Goal: Transaction & Acquisition: Purchase product/service

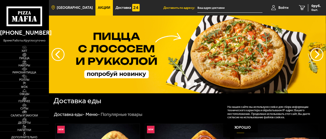
click at [76, 8] on span "[GEOGRAPHIC_DATA]" at bounding box center [75, 8] width 36 height 4
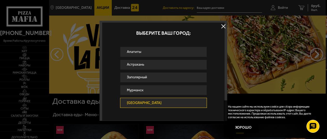
click at [135, 102] on link "[GEOGRAPHIC_DATA]" at bounding box center [163, 103] width 87 height 10
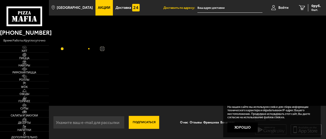
click at [216, 7] on input "text" at bounding box center [229, 8] width 65 height 10
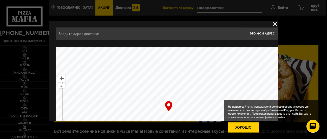
click at [248, 126] on button "Хорошо" at bounding box center [243, 128] width 31 height 10
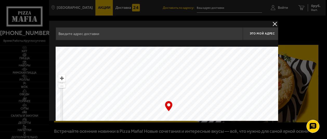
click at [100, 35] on input "text" at bounding box center [149, 33] width 187 height 13
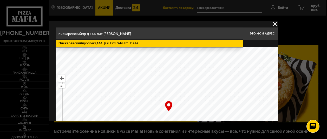
click at [101, 44] on ymaps "144" at bounding box center [100, 43] width 6 height 4
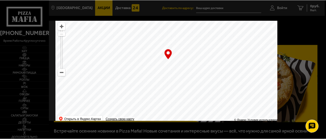
scroll to position [66, 0]
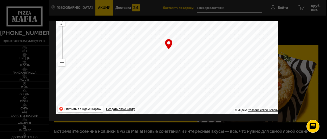
drag, startPoint x: 171, startPoint y: 59, endPoint x: 185, endPoint y: 105, distance: 48.3
click at [185, 105] on ymaps at bounding box center [169, 50] width 226 height 130
drag, startPoint x: 165, startPoint y: 82, endPoint x: 180, endPoint y: 96, distance: 20.2
click at [180, 96] on ymaps at bounding box center [169, 50] width 226 height 130
drag, startPoint x: 173, startPoint y: 74, endPoint x: 178, endPoint y: 83, distance: 10.9
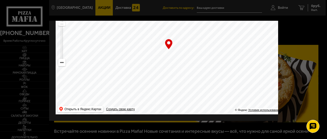
click at [178, 83] on ymaps at bounding box center [169, 50] width 226 height 130
click at [168, 39] on div "… © Яндекс Условия использования Открыть в Яндекс.Картах Создать свою карту" at bounding box center [169, 50] width 226 height 130
drag, startPoint x: 168, startPoint y: 39, endPoint x: 169, endPoint y: 49, distance: 9.9
click at [169, 49] on ymaps at bounding box center [169, 50] width 226 height 130
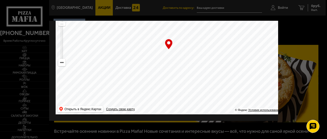
click at [169, 49] on ymaps at bounding box center [169, 50] width 226 height 130
click at [173, 65] on ymaps at bounding box center [169, 50] width 226 height 130
drag, startPoint x: 174, startPoint y: 69, endPoint x: 168, endPoint y: 57, distance: 12.7
click at [168, 57] on ymaps at bounding box center [169, 50] width 226 height 130
drag, startPoint x: 171, startPoint y: 55, endPoint x: 166, endPoint y: 62, distance: 8.6
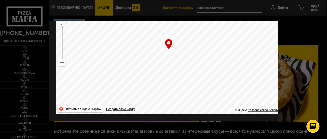
click at [166, 62] on ymaps at bounding box center [169, 50] width 226 height 130
drag, startPoint x: 167, startPoint y: 59, endPoint x: 177, endPoint y: 63, distance: 10.6
click at [177, 63] on ymaps at bounding box center [169, 50] width 226 height 130
click at [175, 63] on ymaps at bounding box center [169, 50] width 226 height 130
drag, startPoint x: 176, startPoint y: 77, endPoint x: 177, endPoint y: 65, distance: 12.0
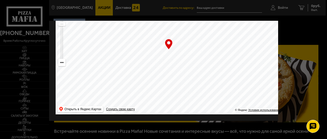
click at [177, 65] on ymaps at bounding box center [169, 50] width 226 height 130
drag, startPoint x: 180, startPoint y: 75, endPoint x: 176, endPoint y: 56, distance: 18.9
click at [176, 56] on ymaps at bounding box center [169, 50] width 226 height 130
drag, startPoint x: 179, startPoint y: 86, endPoint x: 168, endPoint y: 54, distance: 34.2
click at [168, 54] on ymaps at bounding box center [169, 50] width 226 height 130
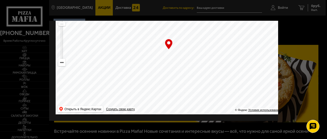
drag, startPoint x: 174, startPoint y: 57, endPoint x: 154, endPoint y: 55, distance: 20.2
click at [154, 55] on ymaps at bounding box center [169, 50] width 226 height 130
type input "Пискарёвский проспект, 144"
drag, startPoint x: 163, startPoint y: 58, endPoint x: 163, endPoint y: 54, distance: 3.6
click at [163, 54] on ymaps at bounding box center [169, 50] width 226 height 130
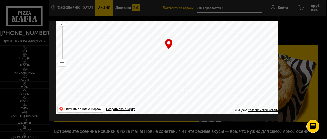
click at [201, 6] on div at bounding box center [163, 69] width 327 height 139
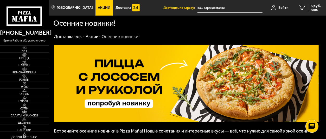
click at [201, 9] on input "text" at bounding box center [229, 8] width 65 height 10
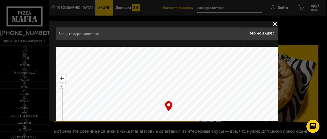
click at [68, 35] on input "text" at bounding box center [149, 33] width 187 height 13
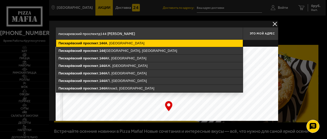
click at [106, 43] on ymaps "144А" at bounding box center [103, 43] width 8 height 4
type input "Санкт-Петербург, Пискарёвский проспект, 144А"
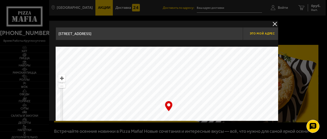
click at [264, 34] on span "Это мой адрес" at bounding box center [262, 33] width 25 height 3
type input "[STREET_ADDRESS]"
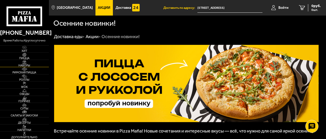
click at [24, 65] on span "Наборы" at bounding box center [24, 65] width 49 height 3
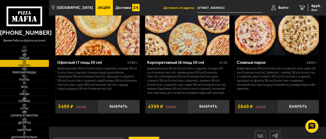
scroll to position [1466, 0]
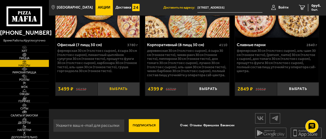
click at [115, 86] on button "Выбрать" at bounding box center [119, 90] width 42 height 14
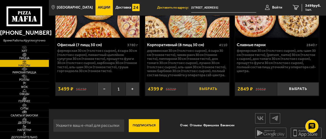
click at [209, 87] on button "Выбрать" at bounding box center [208, 90] width 42 height 14
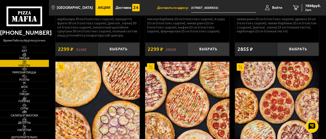
scroll to position [1205, 0]
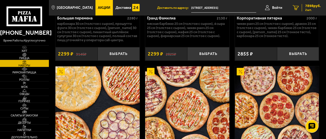
click at [314, 6] on span "7898 руб." at bounding box center [313, 6] width 16 height 4
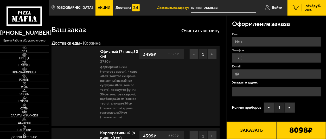
type input "[STREET_ADDRESS]"
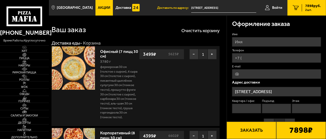
click at [245, 41] on input "Имя" at bounding box center [276, 42] width 89 height 10
type input "Лилия С"
type input "+7 (981) 833-50-38"
type input "liliya.scan@yandex.ru"
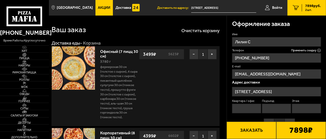
click at [246, 109] on input "Квартира / офис" at bounding box center [246, 109] width 29 height 10
type input "нет"
click at [267, 108] on input "Подъезд" at bounding box center [276, 109] width 29 height 10
type input "нет"
click at [303, 110] on input "Этаж" at bounding box center [306, 109] width 29 height 10
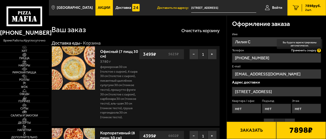
type input "нет"
click at [318, 50] on icon at bounding box center [319, 51] width 4 height 4
click at [318, 53] on input "+7 (981) 833-50-38" at bounding box center [276, 58] width 89 height 10
click at [319, 51] on icon at bounding box center [319, 51] width 4 height 4
click at [319, 53] on input "+7 (981) 833-50-38" at bounding box center [276, 58] width 89 height 10
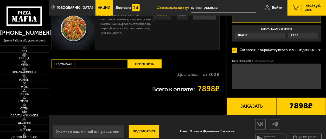
scroll to position [556, 0]
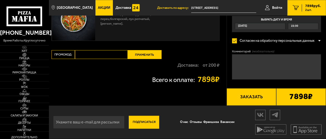
click at [88, 54] on input "Промокод:" at bounding box center [101, 54] width 53 height 9
type input "NEW40"
click at [141, 55] on button "Применить" at bounding box center [145, 54] width 34 height 9
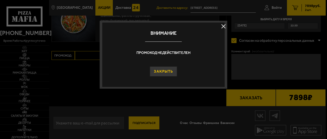
click at [164, 71] on button "Закрыть" at bounding box center [163, 72] width 27 height 10
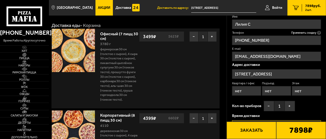
scroll to position [26, 0]
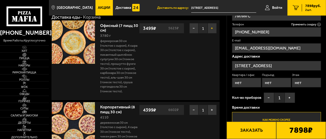
click at [211, 29] on button "+" at bounding box center [212, 28] width 9 height 10
click at [191, 109] on button "−" at bounding box center [193, 110] width 9 height 10
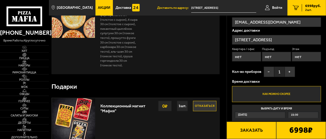
scroll to position [0, 0]
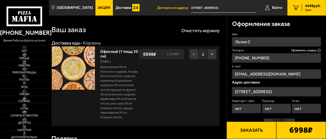
click at [69, 65] on img at bounding box center [73, 68] width 43 height 43
click at [116, 52] on link "Офисный (7 пицц 30 см)" at bounding box center [119, 53] width 38 height 11
click at [112, 74] on p "Фермерская 30 см (толстое с сыром), 4 сыра 30 см (толстое с сыром), Пикантный ц…" at bounding box center [119, 92] width 39 height 55
click at [319, 50] on icon at bounding box center [319, 51] width 4 height 4
click at [319, 53] on input "+7 (981) 833-50-38" at bounding box center [276, 58] width 89 height 10
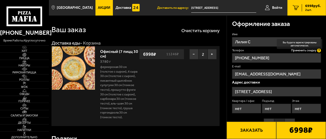
click at [319, 50] on icon at bounding box center [319, 51] width 4 height 4
click at [319, 53] on input "+7 (981) 833-50-38" at bounding box center [276, 58] width 89 height 10
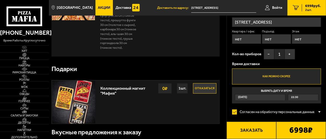
scroll to position [78, 0]
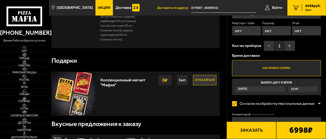
click at [264, 91] on div "Сегодня" at bounding box center [260, 89] width 50 height 6
click at [0, 0] on input "Выбрать дату и время Сегодня 22:30" at bounding box center [0, 0] width 0 height 0
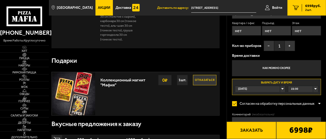
click at [282, 90] on div "Сегодня" at bounding box center [260, 89] width 50 height 6
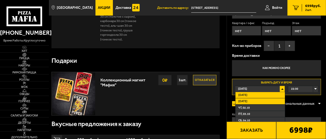
click at [241, 101] on span "Завтра" at bounding box center [242, 102] width 9 height 4
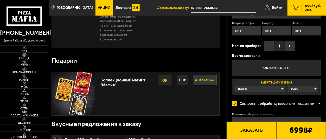
click at [316, 89] on div "00:00" at bounding box center [303, 89] width 30 height 6
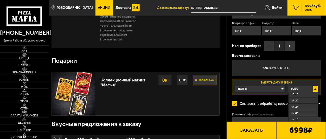
scroll to position [312, 0]
click at [304, 116] on li "13:00" at bounding box center [302, 114] width 29 height 6
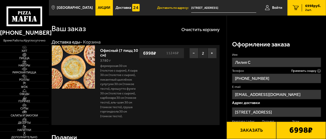
scroll to position [0, 0]
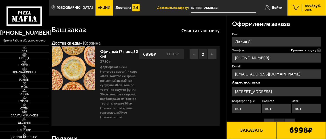
click at [255, 133] on button "Заказать" at bounding box center [251, 130] width 50 height 17
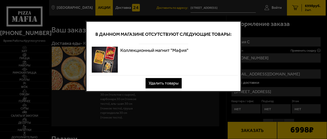
click at [165, 83] on button "Удалить товары" at bounding box center [164, 83] width 36 height 10
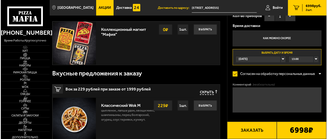
scroll to position [130, 0]
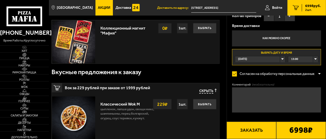
click at [209, 91] on span "Скрыть" at bounding box center [206, 91] width 14 height 5
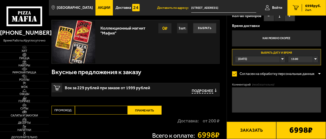
click at [88, 112] on input "Промокод:" at bounding box center [101, 110] width 53 height 9
type input "NEW30"
click at [142, 111] on button "Применить" at bounding box center [145, 110] width 34 height 9
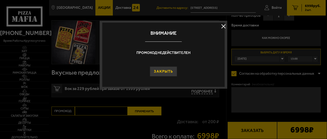
click at [168, 71] on button "Закрыть" at bounding box center [163, 72] width 27 height 10
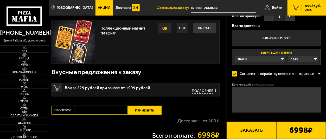
click at [244, 132] on button "Заказать" at bounding box center [251, 130] width 50 height 17
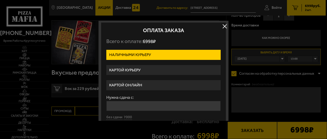
click at [135, 69] on label "Картой курьеру" at bounding box center [163, 70] width 114 height 10
click at [0, 0] on input "Картой курьеру" at bounding box center [0, 0] width 0 height 0
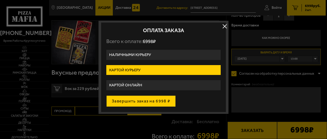
click at [138, 99] on button "Завершить заказ на 6998 ₽" at bounding box center [140, 101] width 69 height 11
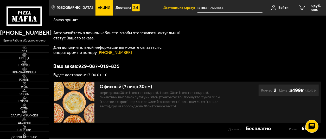
scroll to position [52, 0]
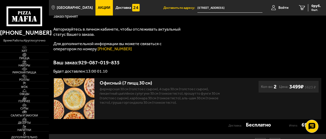
click at [234, 52] on div "Спасибо за Ваш заказ! Статус Вашего заказа Заказ принят Авторизуйтесь в личном …" at bounding box center [188, 28] width 268 height 91
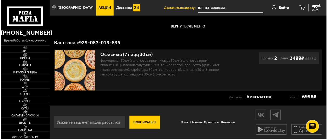
scroll to position [69, 0]
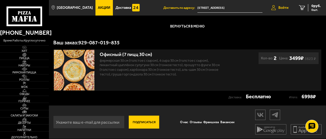
click at [283, 7] on span "Войти" at bounding box center [283, 8] width 10 height 4
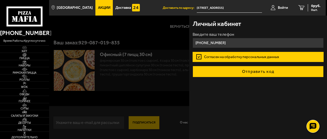
type input "+7 (981) 833-50-38"
click at [263, 72] on button "Отправить код" at bounding box center [258, 71] width 131 height 11
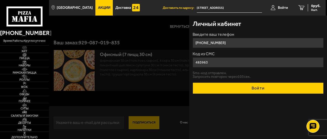
type input "485963"
click at [254, 88] on button "Войти" at bounding box center [258, 88] width 131 height 11
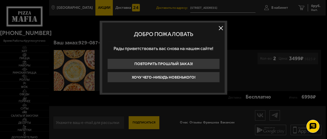
click at [221, 27] on button at bounding box center [221, 28] width 8 height 8
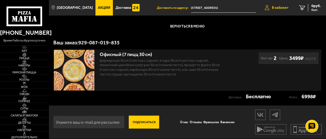
click at [280, 9] on span "В кабинет" at bounding box center [280, 8] width 17 height 4
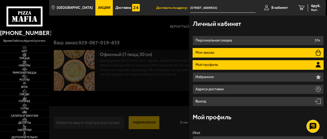
click at [234, 53] on li "Мои заказы" at bounding box center [258, 53] width 131 height 10
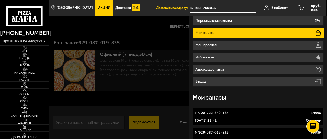
scroll to position [48, 0]
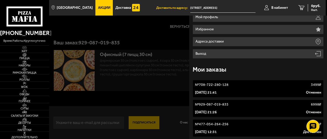
click at [217, 92] on p "[DATE] 21:41" at bounding box center [206, 92] width 22 height 5
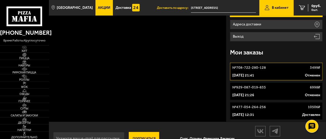
scroll to position [78, 0]
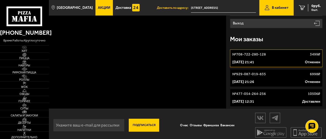
click at [248, 79] on link "№ 929-087-019-835 6998 ₽ [DATE] 21:26 Отменен" at bounding box center [276, 78] width 93 height 18
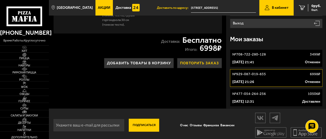
click at [208, 64] on button "Повторить заказ" at bounding box center [199, 63] width 44 height 10
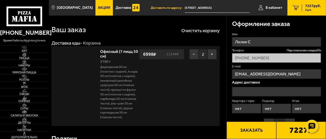
type input "[STREET_ADDRESS]"
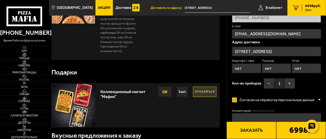
scroll to position [78, 0]
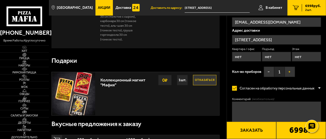
click at [291, 70] on button "+" at bounding box center [289, 72] width 10 height 10
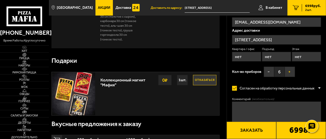
click at [291, 70] on button "+" at bounding box center [289, 72] width 10 height 10
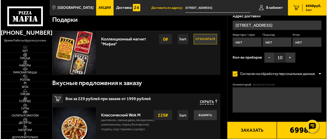
scroll to position [130, 0]
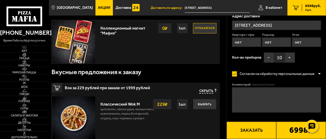
click at [251, 129] on button "Заказать" at bounding box center [251, 130] width 50 height 17
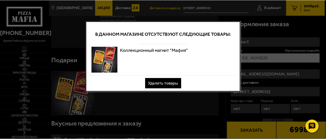
scroll to position [0, 0]
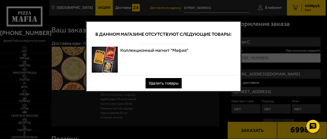
click at [169, 84] on button "Удалить товары" at bounding box center [164, 83] width 36 height 10
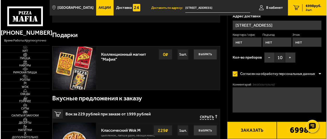
scroll to position [104, 0]
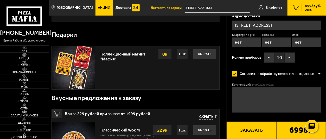
click at [253, 131] on button "Заказать" at bounding box center [251, 130] width 50 height 17
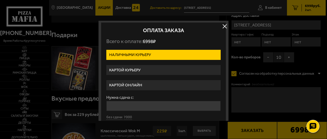
click at [145, 68] on label "Картой курьеру" at bounding box center [163, 70] width 114 height 10
click at [0, 0] on input "Картой курьеру" at bounding box center [0, 0] width 0 height 0
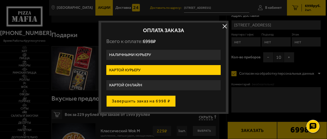
click at [142, 100] on button "Завершить заказ на 6998 ₽" at bounding box center [140, 101] width 69 height 11
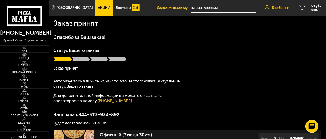
click at [277, 9] on span "В кабинет" at bounding box center [280, 8] width 17 height 4
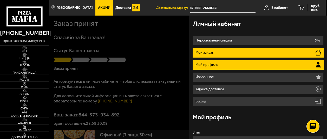
click at [254, 52] on li "Мои заказы" at bounding box center [258, 53] width 131 height 10
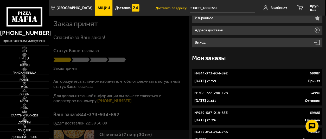
scroll to position [68, 0]
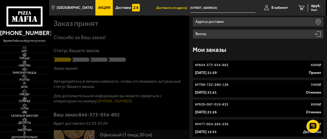
click at [249, 87] on div "№ 708-722-280-128 3499 ₽" at bounding box center [258, 84] width 126 height 5
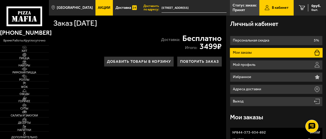
click at [265, 54] on li "Мои заказы" at bounding box center [276, 53] width 93 height 10
click at [243, 52] on p "Мои заказы" at bounding box center [243, 53] width 20 height 4
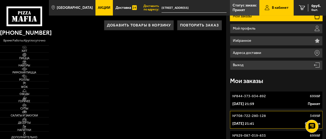
scroll to position [52, 0]
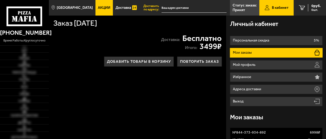
type input "[STREET_ADDRESS]"
click at [250, 53] on p "Мои заказы" at bounding box center [243, 53] width 20 height 4
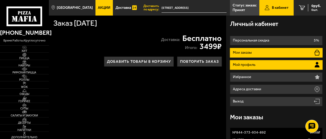
click at [250, 66] on p "Мой профиль" at bounding box center [245, 65] width 24 height 4
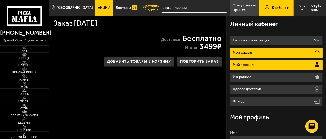
click at [249, 53] on p "Мои заказы" at bounding box center [243, 53] width 20 height 4
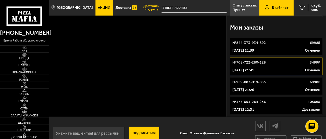
scroll to position [101, 0]
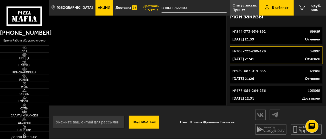
click at [252, 77] on p "[DATE] 21:26" at bounding box center [243, 78] width 22 height 5
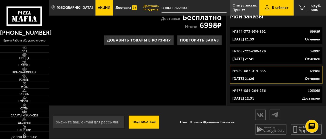
click at [255, 54] on p "№ 708-722-280-128" at bounding box center [249, 51] width 34 height 5
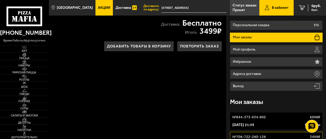
scroll to position [26, 0]
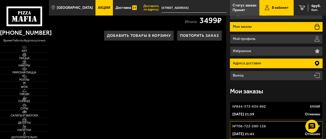
click at [252, 63] on p "Адреса доставки" at bounding box center [248, 64] width 30 height 4
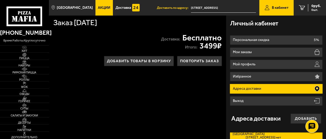
scroll to position [0, 0]
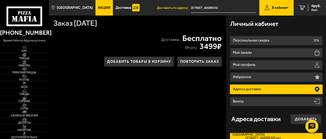
click at [267, 26] on h3 "Личный кабинет" at bounding box center [254, 24] width 48 height 6
click at [280, 9] on span "В кабинет" at bounding box center [280, 8] width 17 height 4
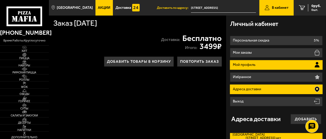
click at [243, 64] on p "Мой профиль" at bounding box center [245, 65] width 24 height 4
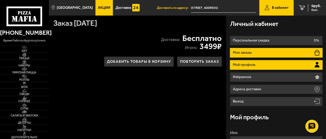
click at [253, 52] on li "Мои заказы" at bounding box center [276, 53] width 93 height 10
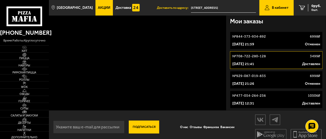
scroll to position [101, 0]
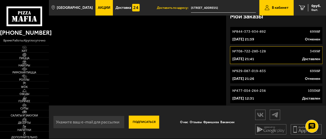
click at [260, 55] on link "№ 708-722-280-128 3499 ₽ [DATE] 21:41 Доставлен" at bounding box center [276, 56] width 93 height 18
click at [272, 54] on link "№ 708-722-280-128 3499 ₽ [DATE] 21:41 Доставлен" at bounding box center [276, 56] width 93 height 18
click at [277, 74] on div "№ 929-087-019-835 6998 ₽" at bounding box center [276, 71] width 88 height 5
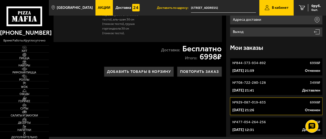
scroll to position [78, 0]
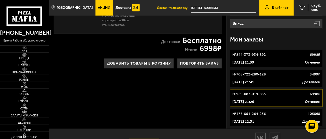
click at [254, 80] on p "[DATE] 21:41" at bounding box center [243, 82] width 22 height 5
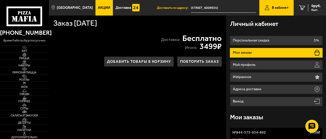
click at [266, 55] on li "Мои заказы" at bounding box center [276, 53] width 93 height 10
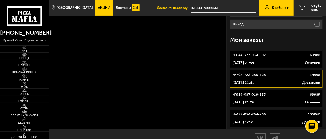
scroll to position [78, 0]
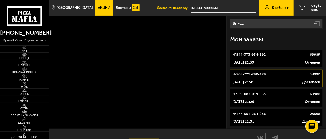
click at [261, 78] on link "№ 708-722-280-128 3499 ₽ [DATE] 21:41 Доставлен" at bounding box center [276, 79] width 93 height 18
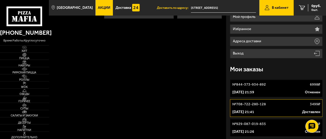
scroll to position [52, 0]
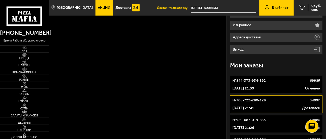
click at [262, 125] on link "№ 929-087-019-835 6998 ₽ [DATE] 21:26 Отменен" at bounding box center [276, 124] width 93 height 18
